Goal: Find specific page/section: Find specific page/section

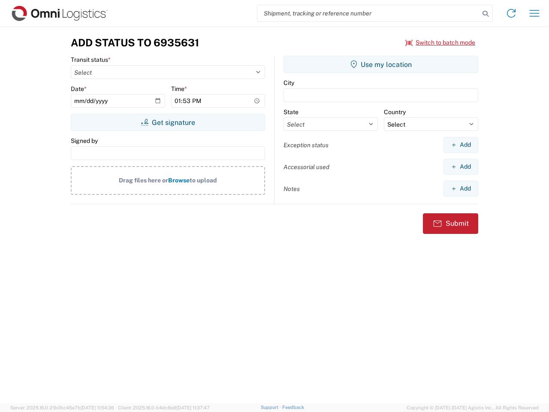
click at [368, 13] on input "search" at bounding box center [368, 13] width 222 height 16
click at [486, 14] on icon at bounding box center [486, 14] width 12 height 12
click at [511, 13] on icon at bounding box center [511, 13] width 14 height 14
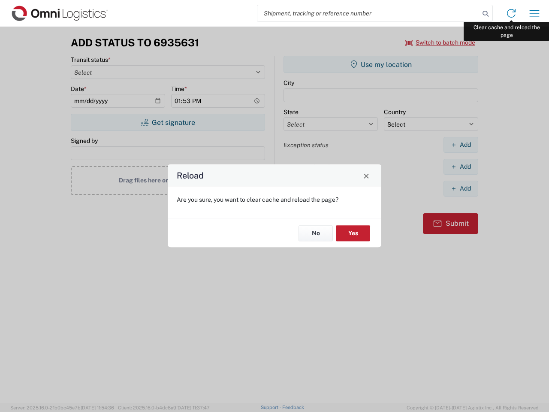
click at [534, 13] on div "Reload Are you sure, you want to clear cache and reload the page? No Yes" at bounding box center [274, 206] width 549 height 412
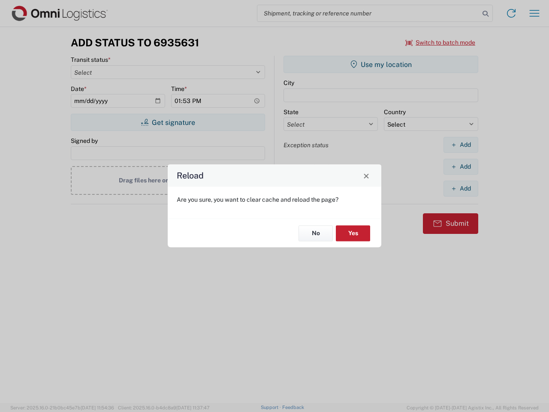
click at [441, 42] on div "Reload Are you sure, you want to clear cache and reload the page? No Yes" at bounding box center [274, 206] width 549 height 412
click at [168, 122] on div "Reload Are you sure, you want to clear cache and reload the page? No Yes" at bounding box center [274, 206] width 549 height 412
click at [381, 64] on div "Reload Are you sure, you want to clear cache and reload the page? No Yes" at bounding box center [274, 206] width 549 height 412
click at [461, 145] on div "Reload Are you sure, you want to clear cache and reload the page? No Yes" at bounding box center [274, 206] width 549 height 412
click at [461, 166] on div "Reload Are you sure, you want to clear cache and reload the page? No Yes" at bounding box center [274, 206] width 549 height 412
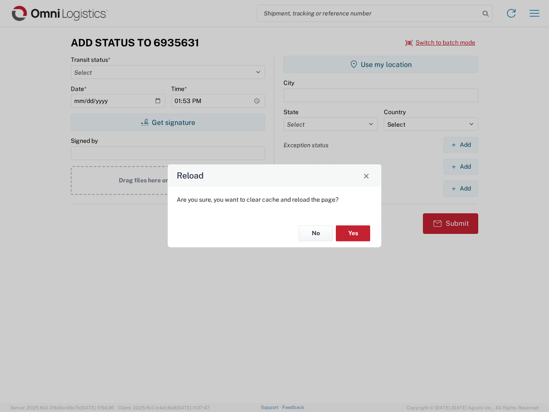
click at [461, 188] on div "Reload Are you sure, you want to clear cache and reload the page? No Yes" at bounding box center [274, 206] width 549 height 412
